Goal: Contribute content

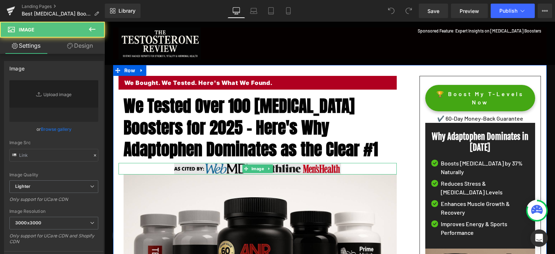
click at [222, 170] on img at bounding box center [257, 169] width 167 height 12
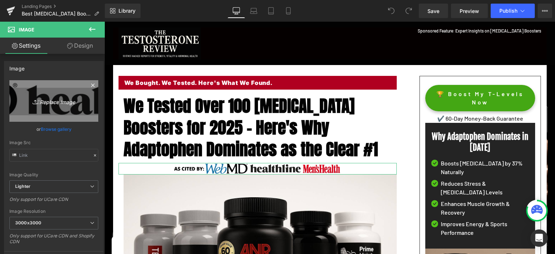
click at [55, 108] on link "Replace Image" at bounding box center [53, 101] width 89 height 42
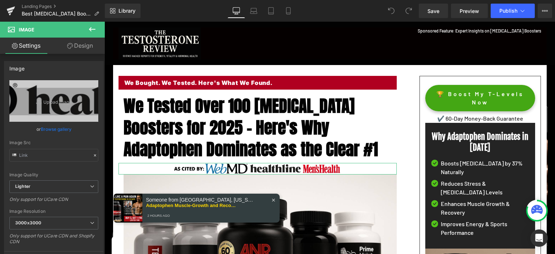
click at [58, 128] on link "Browse gallery" at bounding box center [56, 129] width 31 height 13
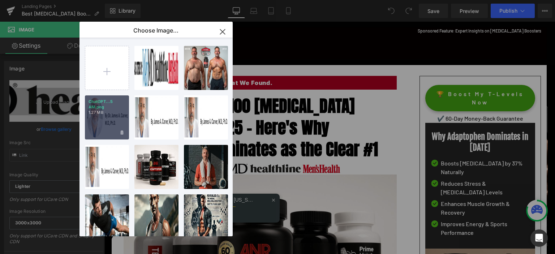
click at [114, 120] on div "ChatGPT...5 AM.png 1.27 MB" at bounding box center [107, 117] width 44 height 44
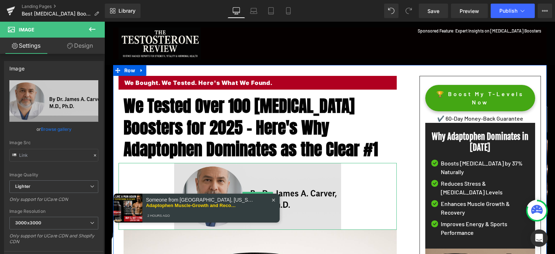
click at [300, 193] on img at bounding box center [257, 196] width 167 height 67
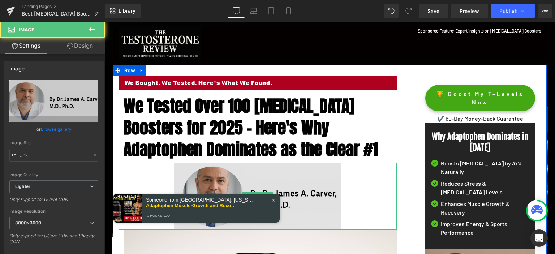
click at [302, 184] on img at bounding box center [257, 196] width 167 height 67
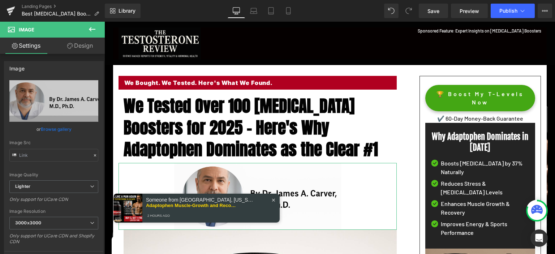
click at [78, 44] on link "Design" at bounding box center [80, 46] width 52 height 16
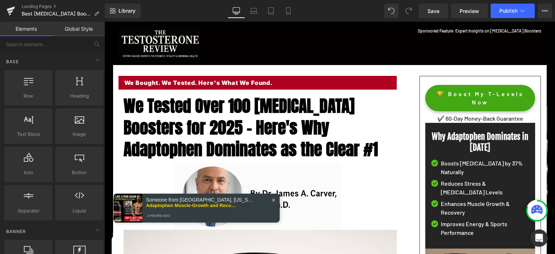
click at [274, 201] on span "✕" at bounding box center [274, 200] width 4 height 5
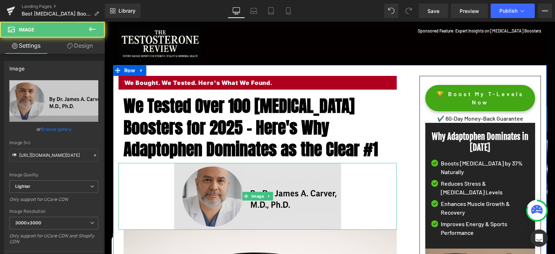
click at [206, 187] on img at bounding box center [257, 196] width 167 height 67
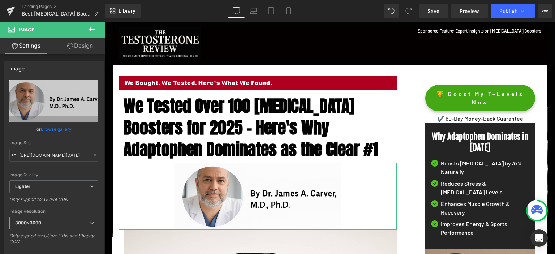
click at [41, 221] on b "3000x3000" at bounding box center [28, 222] width 26 height 5
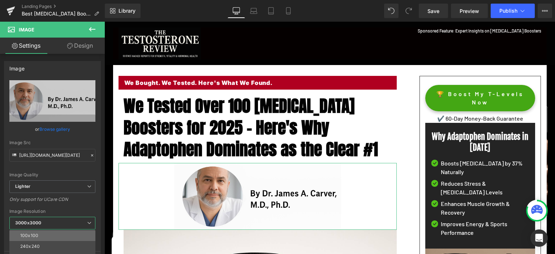
click at [38, 234] on li "100x100" at bounding box center [53, 235] width 89 height 11
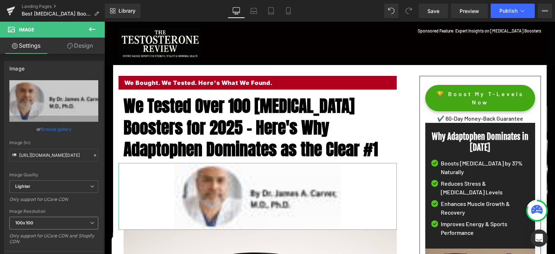
click at [24, 229] on span "100x100" at bounding box center [53, 223] width 89 height 13
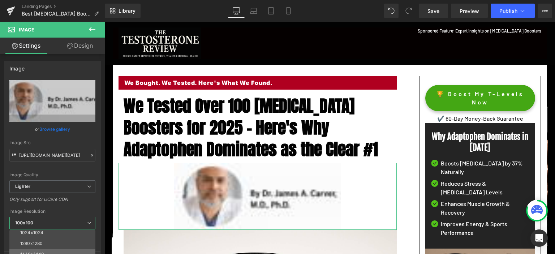
scroll to position [103, 0]
click at [41, 247] on li "1600x1600" at bounding box center [53, 251] width 89 height 11
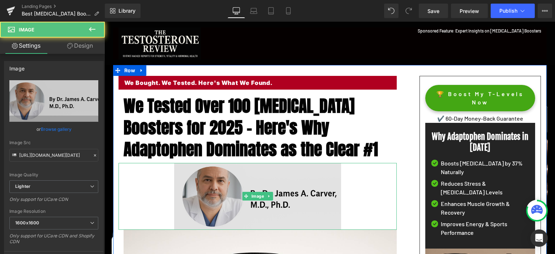
click at [197, 198] on img at bounding box center [257, 196] width 167 height 67
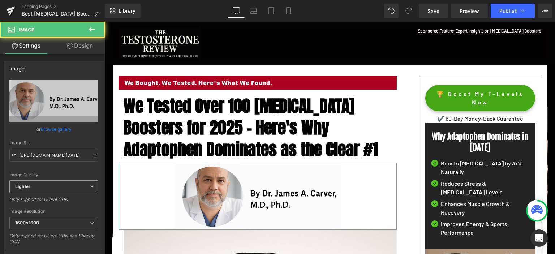
scroll to position [36, 0]
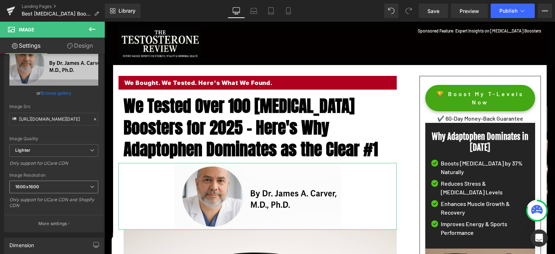
click at [64, 191] on span "1600x1600" at bounding box center [53, 187] width 89 height 13
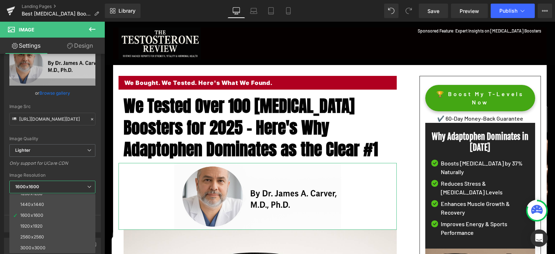
scroll to position [103, 0]
click at [56, 248] on li "3000x3000" at bounding box center [53, 248] width 89 height 11
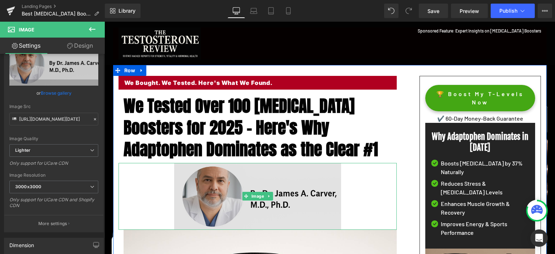
click at [206, 199] on img at bounding box center [257, 196] width 167 height 67
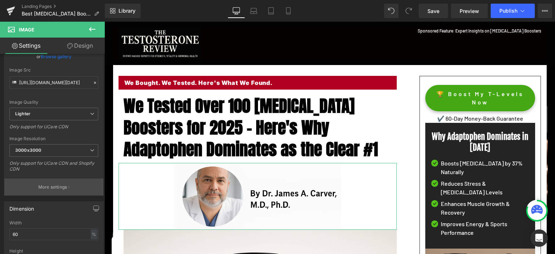
scroll to position [109, 0]
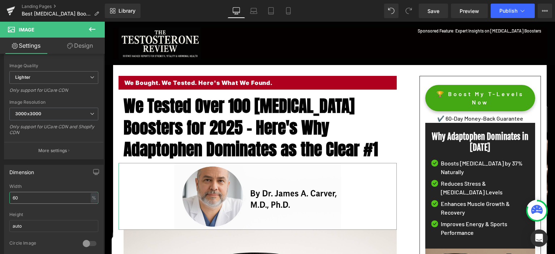
drag, startPoint x: 38, startPoint y: 193, endPoint x: 0, endPoint y: 192, distance: 38.0
click at [9, 192] on input "60" at bounding box center [53, 198] width 89 height 12
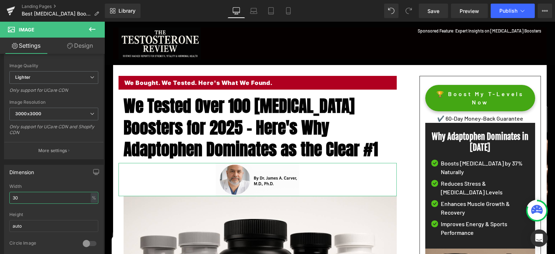
drag, startPoint x: 20, startPoint y: 198, endPoint x: 4, endPoint y: 197, distance: 15.9
click at [9, 197] on input "30" at bounding box center [53, 198] width 89 height 12
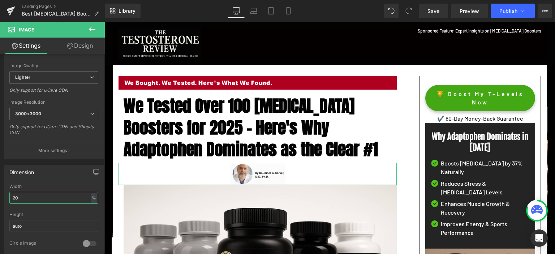
drag, startPoint x: 33, startPoint y: 199, endPoint x: 15, endPoint y: 199, distance: 17.4
click at [15, 199] on input "20" at bounding box center [53, 198] width 89 height 12
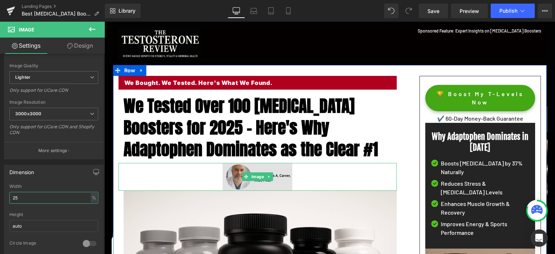
type input "25"
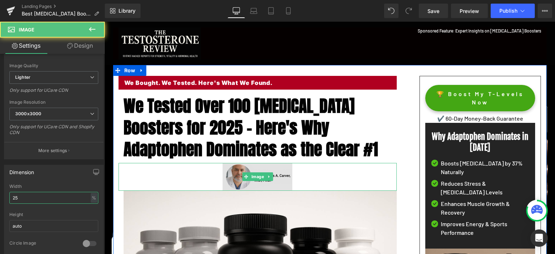
click at [239, 177] on img at bounding box center [258, 177] width 70 height 28
click at [237, 174] on img at bounding box center [258, 177] width 70 height 28
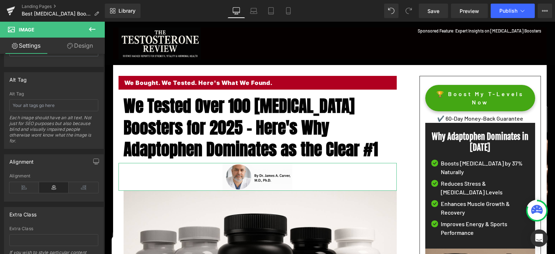
scroll to position [401, 0]
click at [29, 182] on icon at bounding box center [24, 184] width 30 height 11
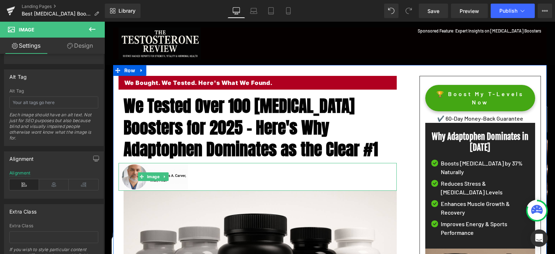
click at [230, 170] on div at bounding box center [258, 177] width 278 height 28
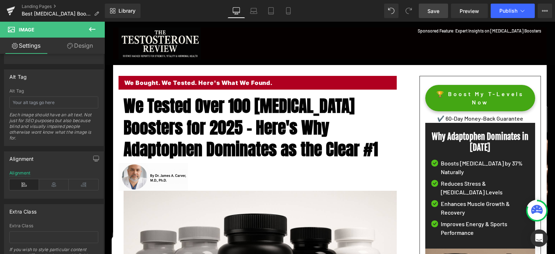
click at [435, 11] on span "Save" at bounding box center [434, 11] width 12 height 8
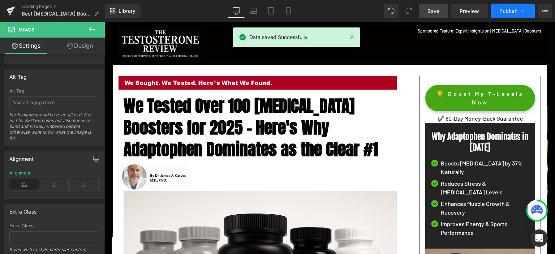
click at [507, 12] on span "Publish" at bounding box center [509, 11] width 18 height 6
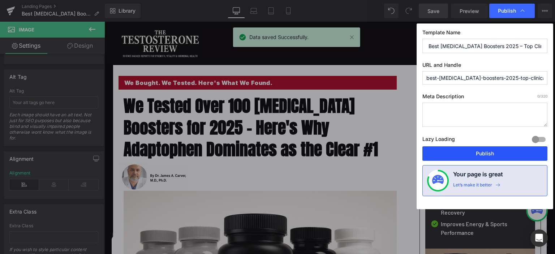
drag, startPoint x: 473, startPoint y: 154, endPoint x: 54, endPoint y: 219, distance: 424.2
click at [473, 154] on button "Publish" at bounding box center [485, 153] width 125 height 14
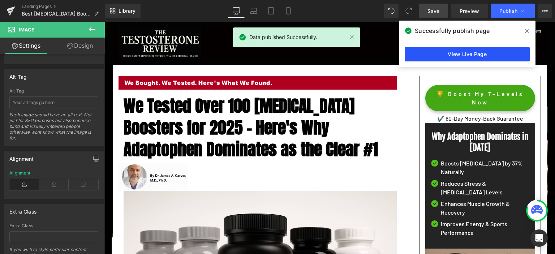
drag, startPoint x: 443, startPoint y: 52, endPoint x: 339, endPoint y: 30, distance: 106.8
click at [443, 52] on link "View Live Page" at bounding box center [467, 54] width 125 height 14
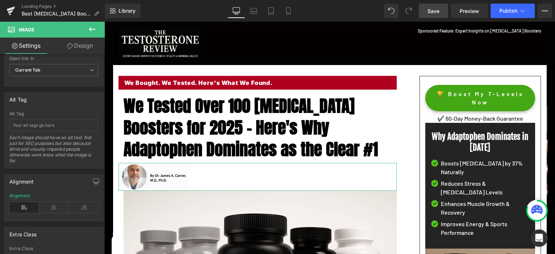
scroll to position [365, 0]
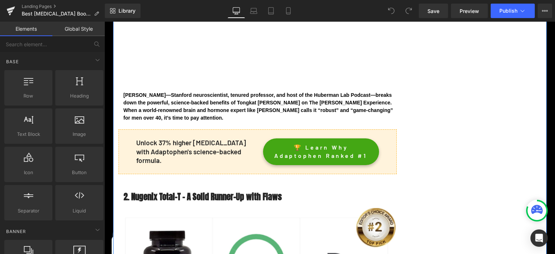
scroll to position [2024, 0]
